Goal: Task Accomplishment & Management: Complete application form

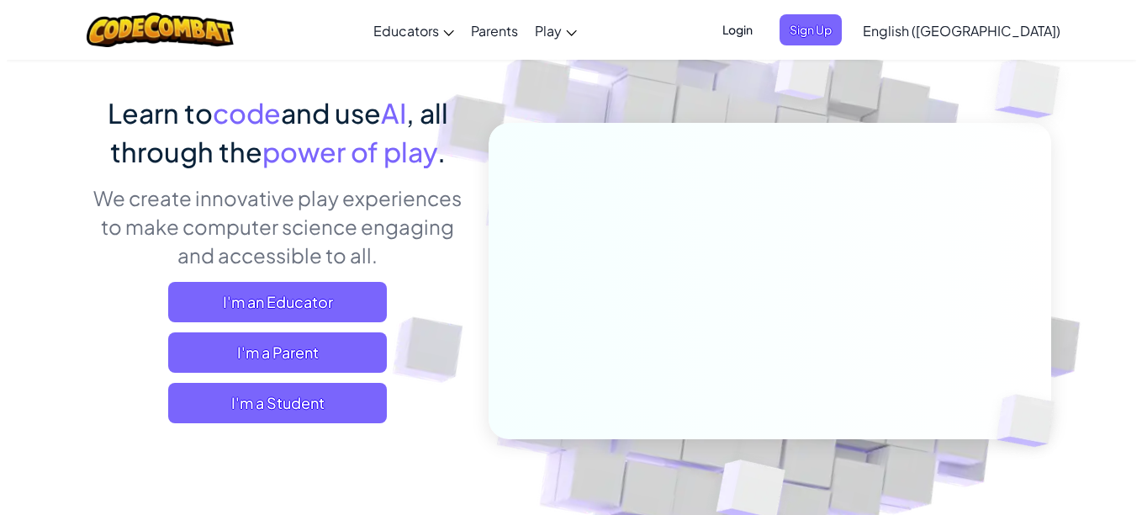
scroll to position [106, 0]
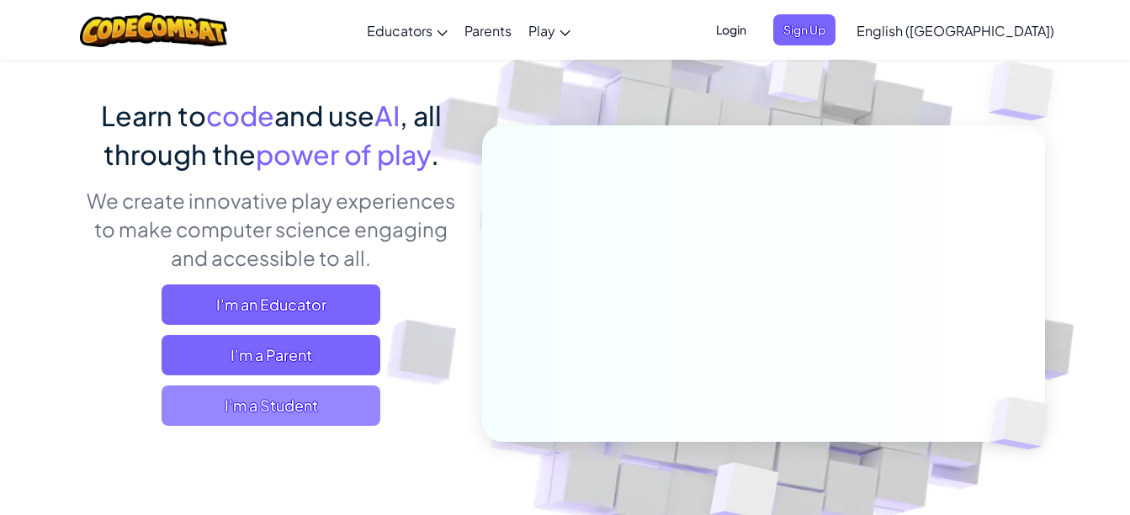
click at [217, 411] on span "I'm a Student" at bounding box center [271, 405] width 219 height 40
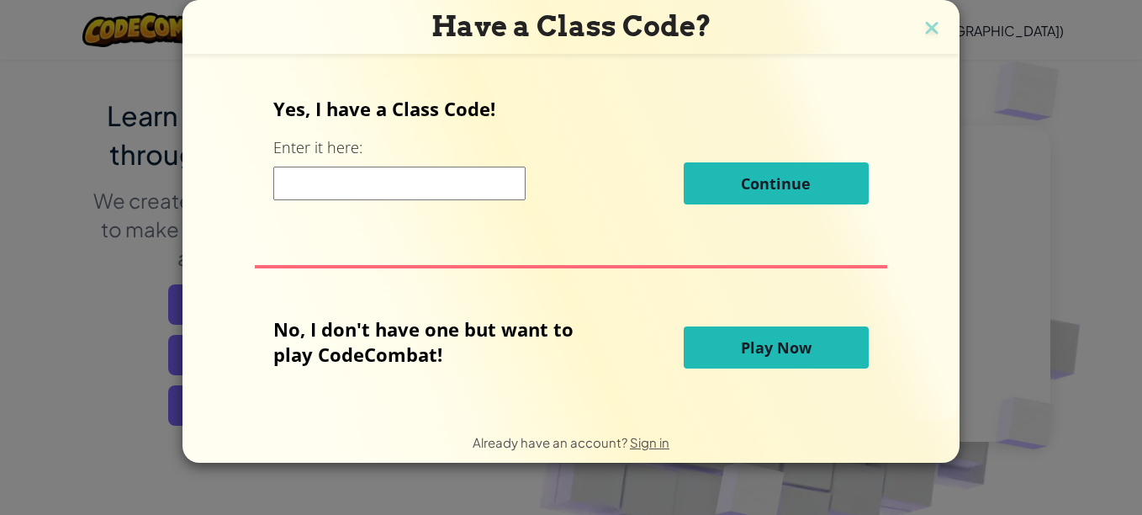
click at [324, 186] on input at bounding box center [399, 184] width 252 height 34
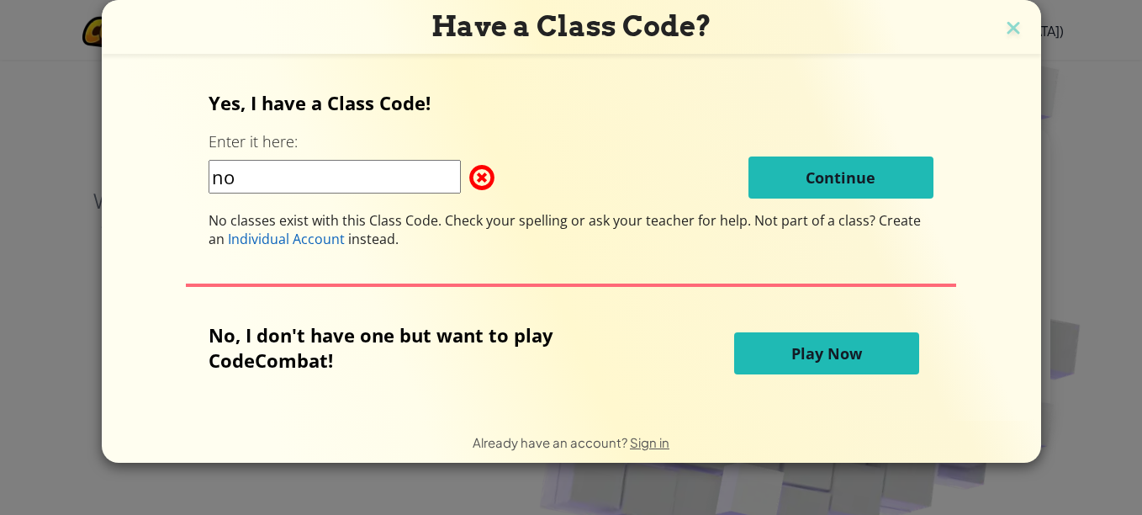
type input "n"
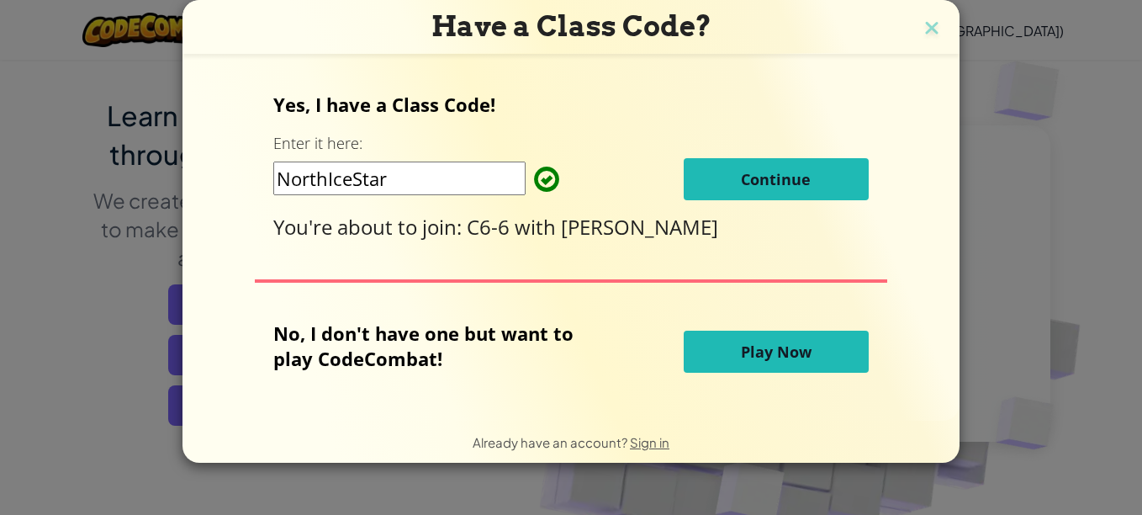
type input "NorthIceStar"
click at [729, 177] on button "Continue" at bounding box center [776, 179] width 185 height 42
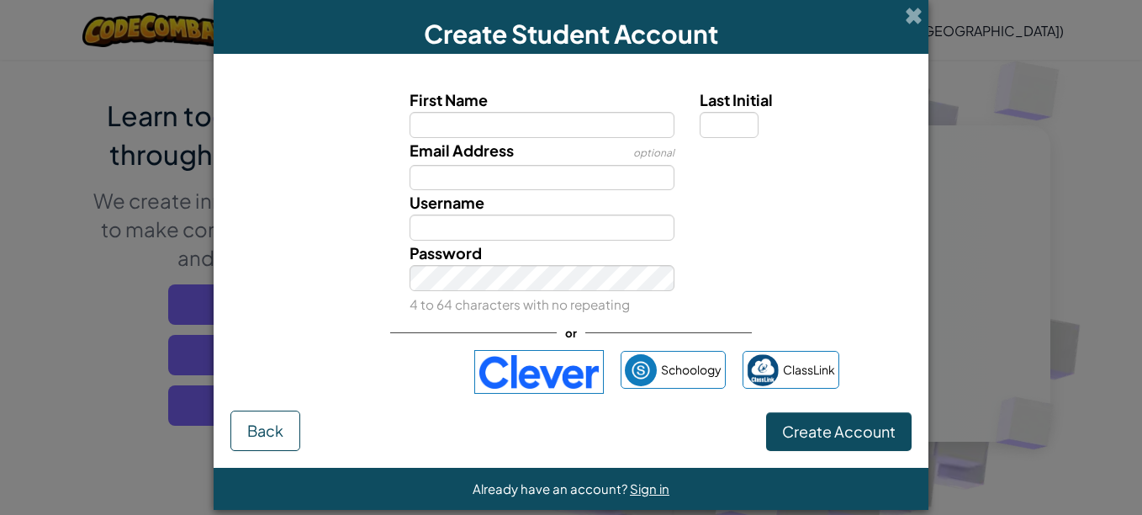
type input "H"
type input "Lacee"
click at [326, 188] on div "Email Address optional" at bounding box center [571, 164] width 698 height 53
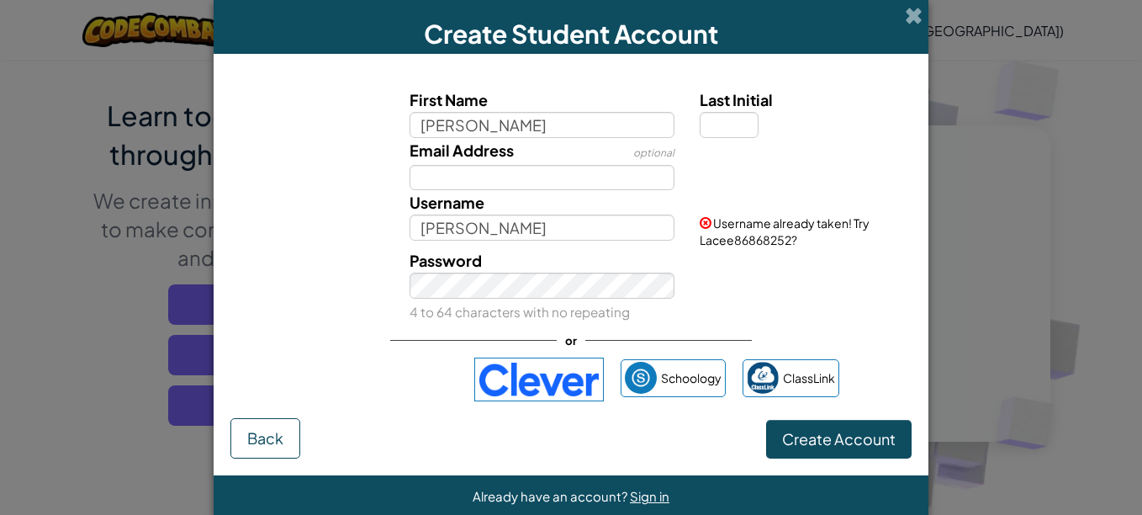
scroll to position [28, 0]
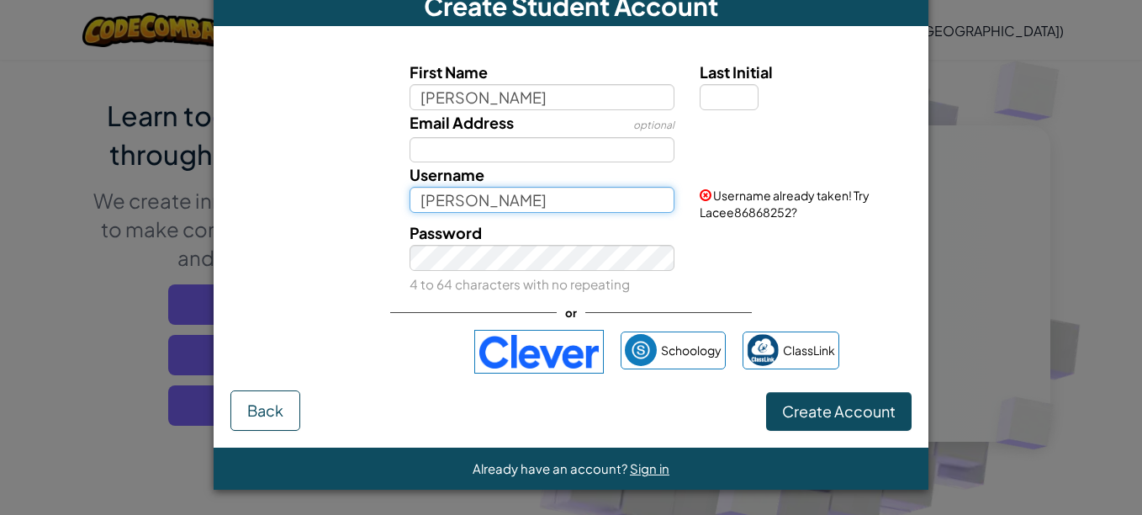
click at [471, 208] on input "Lacee" at bounding box center [543, 200] width 266 height 26
type input "Lacee74647"
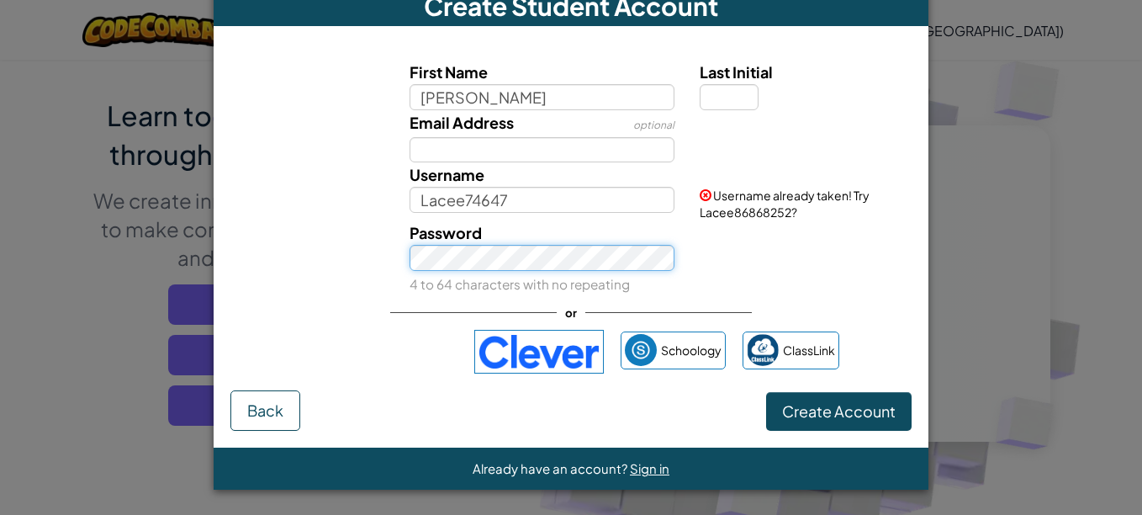
scroll to position [20, 0]
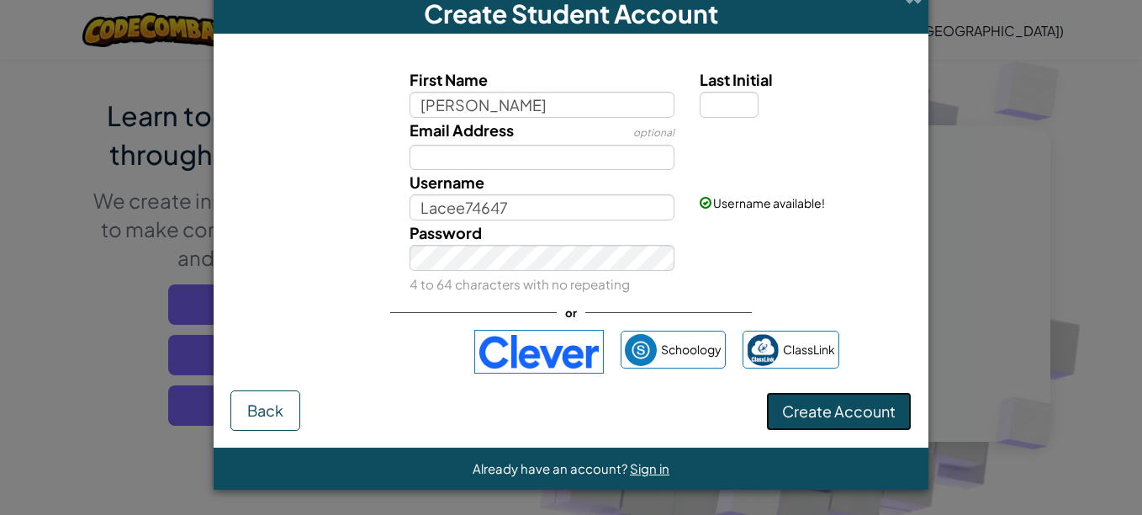
click at [823, 413] on span "Create Account" at bounding box center [839, 410] width 114 height 19
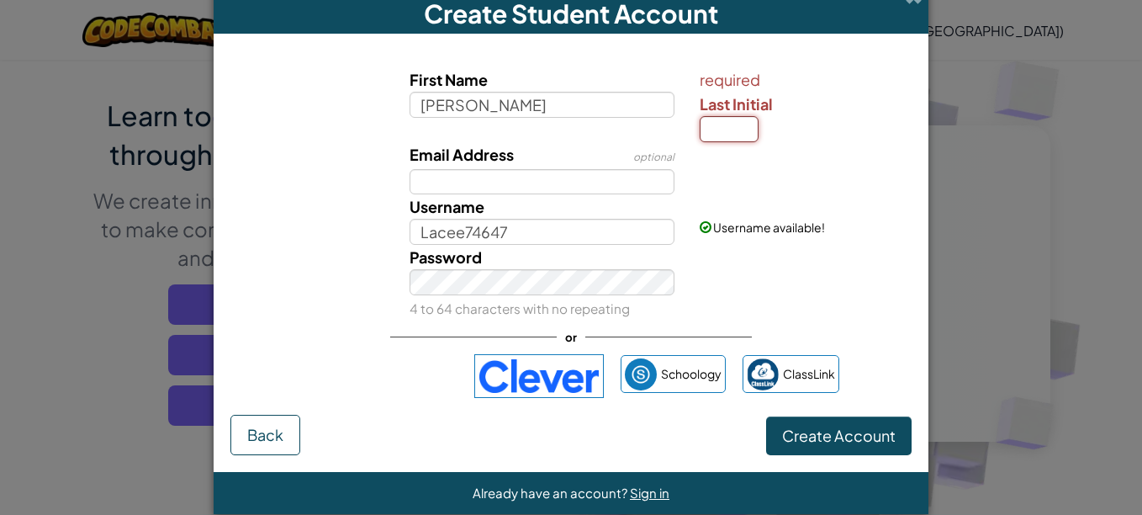
click at [726, 133] on input "Last Initial" at bounding box center [729, 129] width 59 height 26
type input "k"
type input "LaceeK"
click at [822, 437] on span "Create Account" at bounding box center [839, 435] width 114 height 19
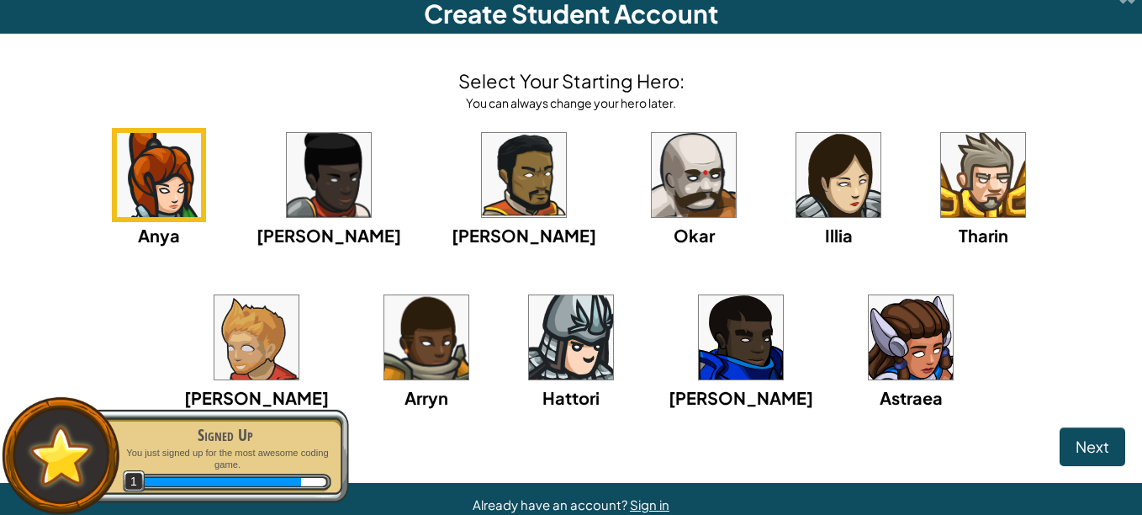
click at [797, 189] on img at bounding box center [839, 175] width 84 height 84
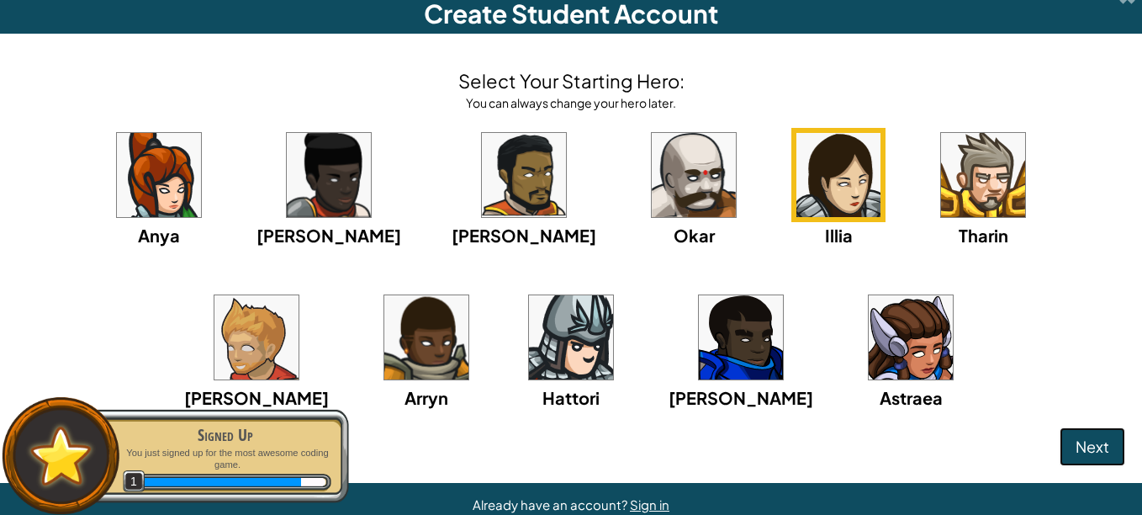
click at [1083, 448] on span "Next" at bounding box center [1093, 446] width 34 height 19
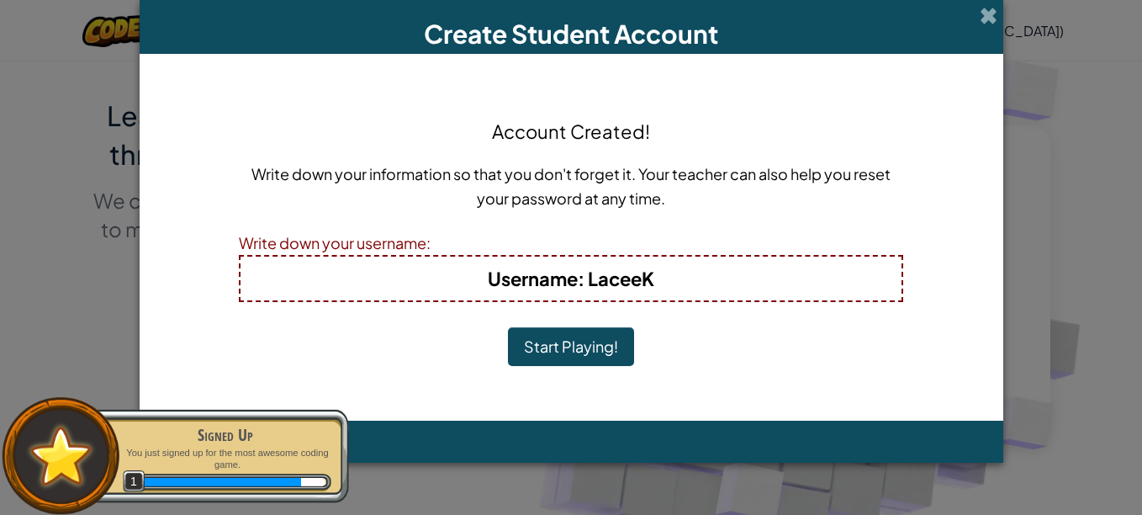
scroll to position [0, 0]
click at [989, 19] on span at bounding box center [989, 16] width 18 height 18
